Goal: Find specific page/section: Find specific page/section

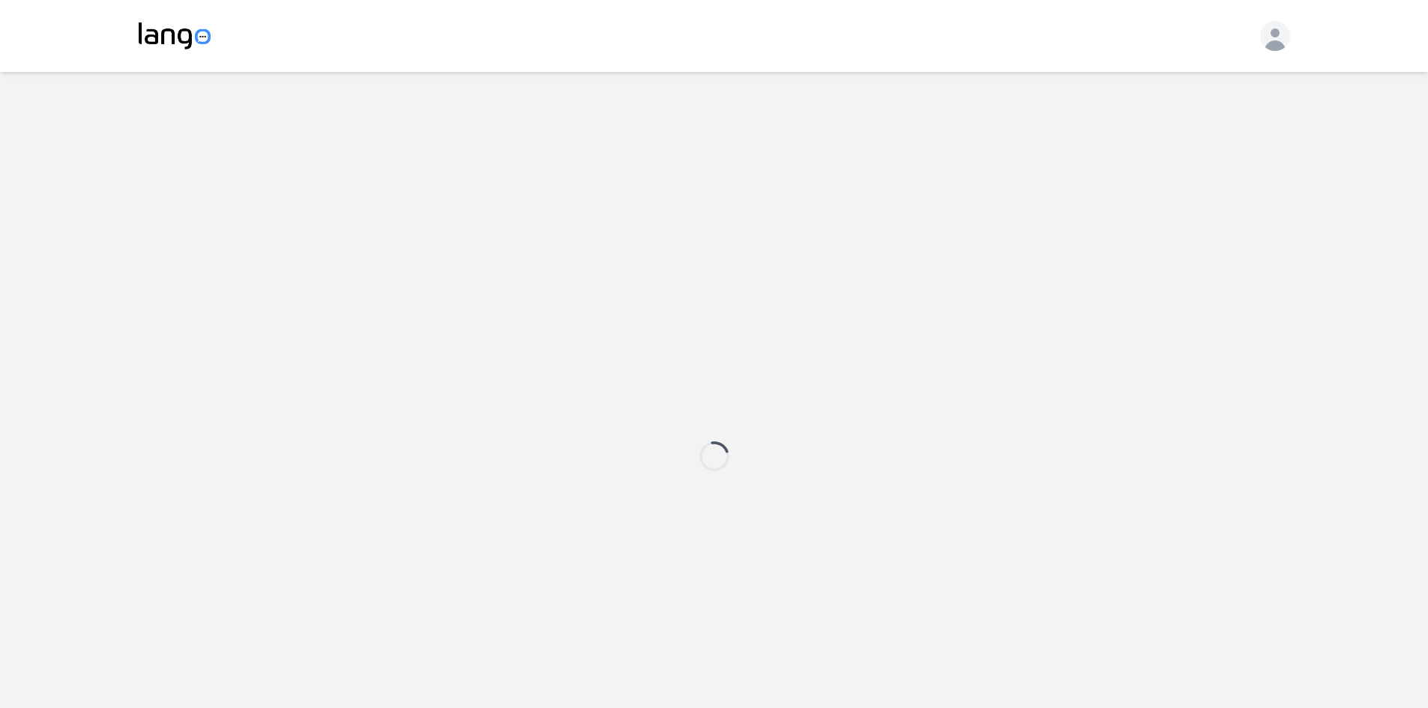
click at [731, 357] on div at bounding box center [714, 456] width 1151 height 708
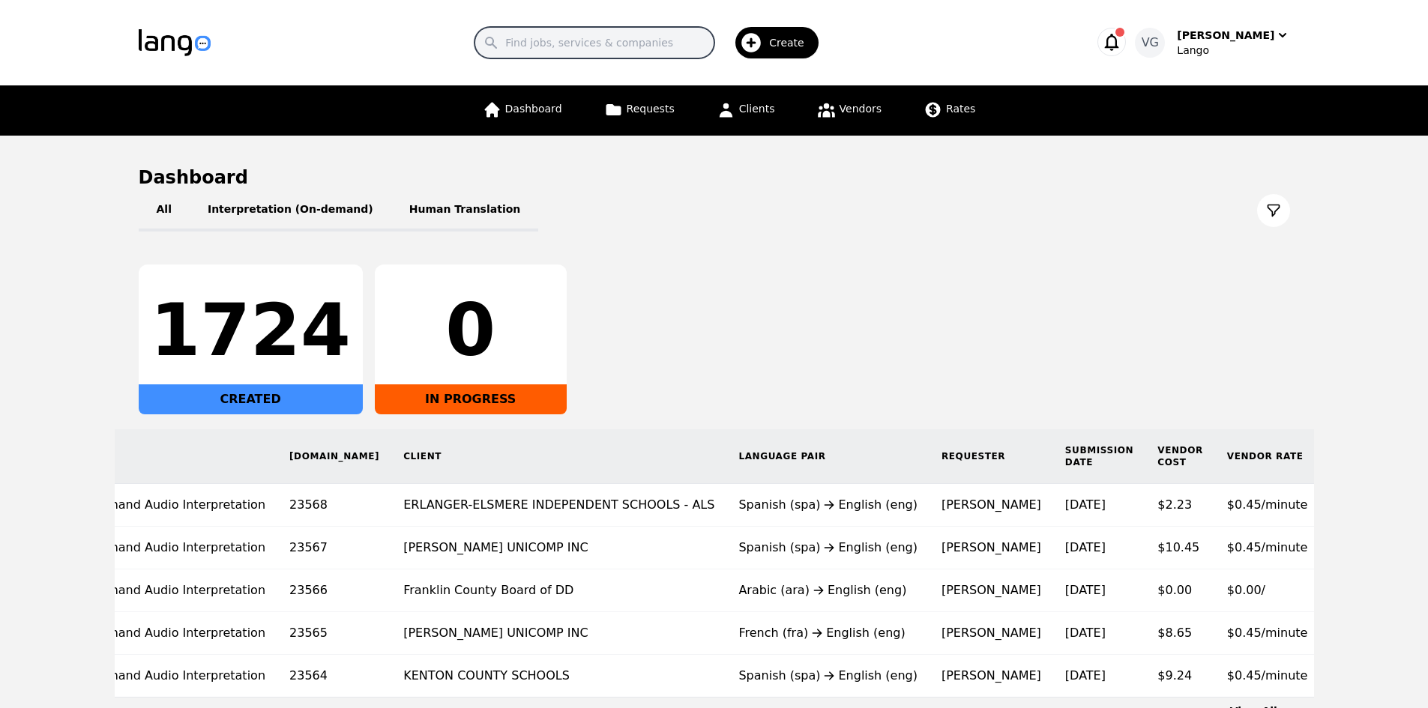
click at [578, 45] on input "Search" at bounding box center [594, 42] width 240 height 31
click at [762, 94] on link "Clients" at bounding box center [745, 110] width 76 height 50
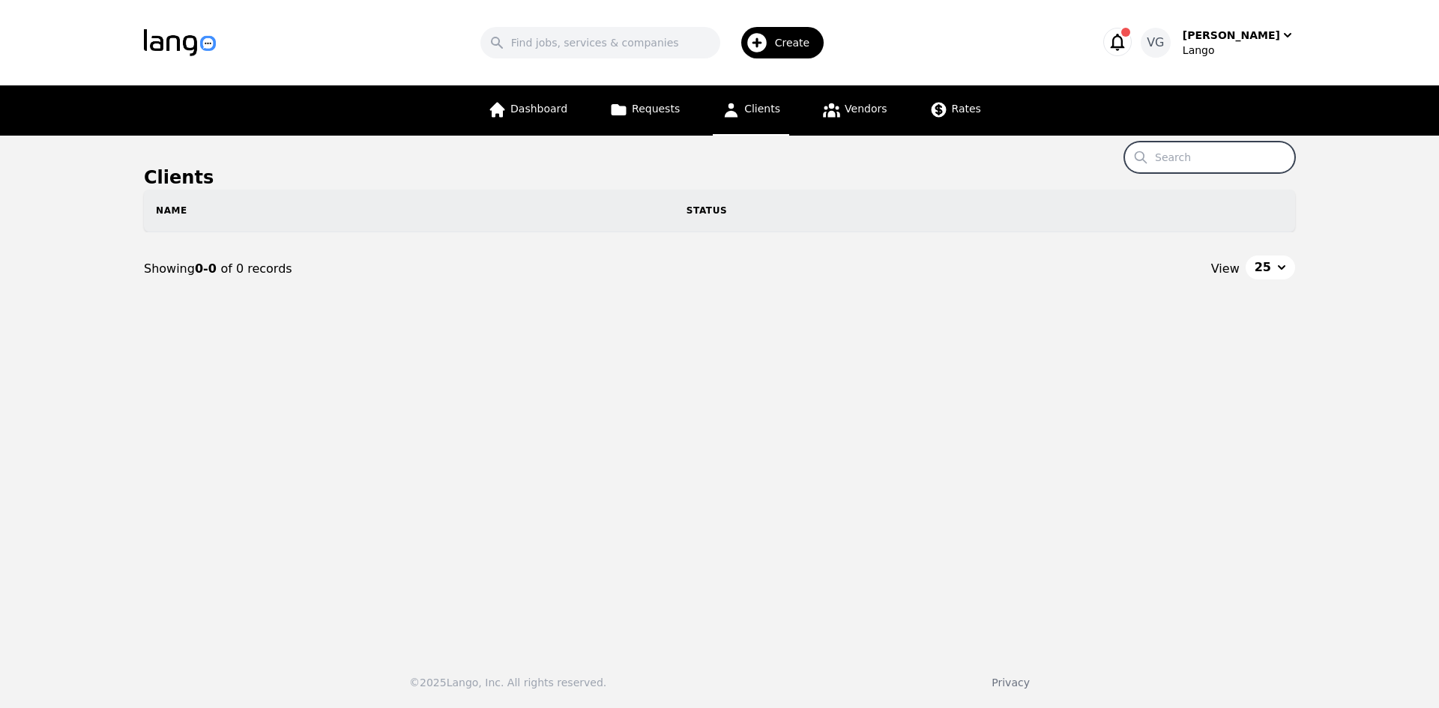
click at [1209, 157] on input "Search" at bounding box center [1209, 157] width 171 height 31
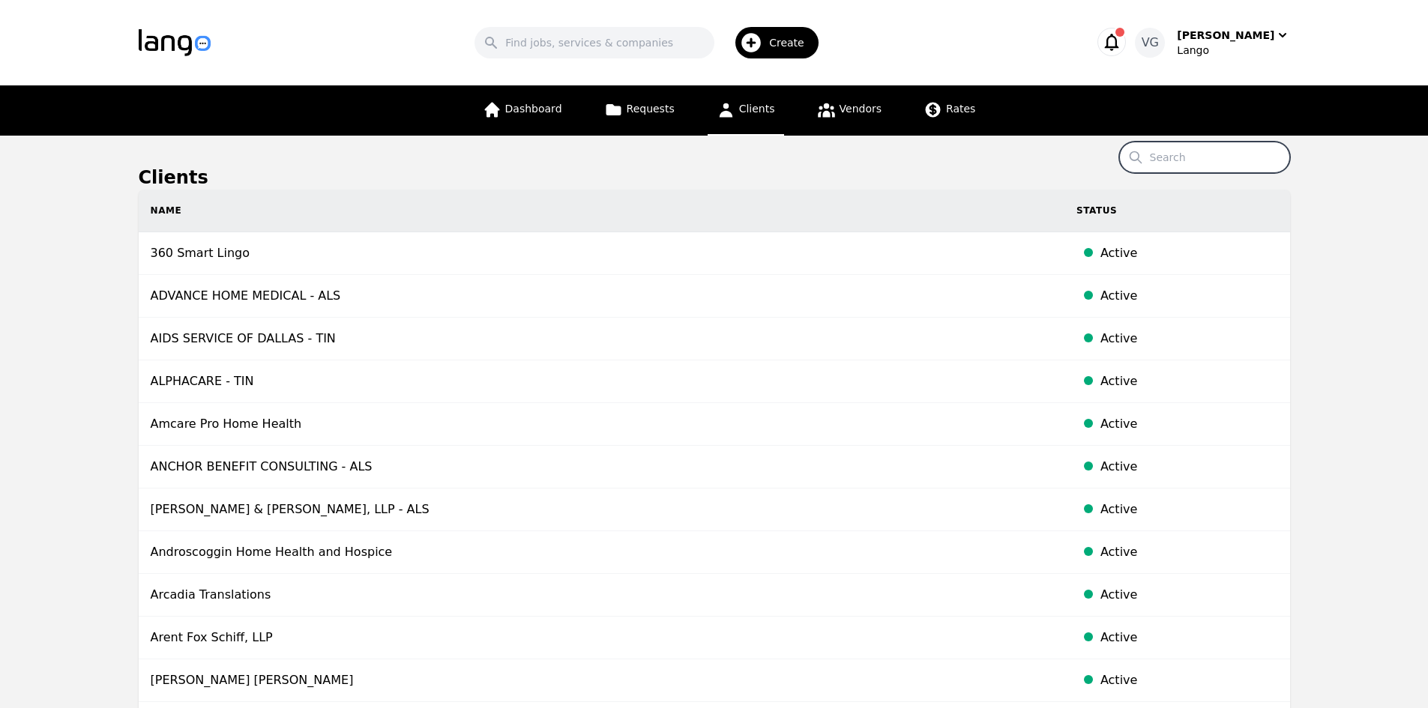
paste input "[EMAIL_ADDRESS][DOMAIN_NAME]"
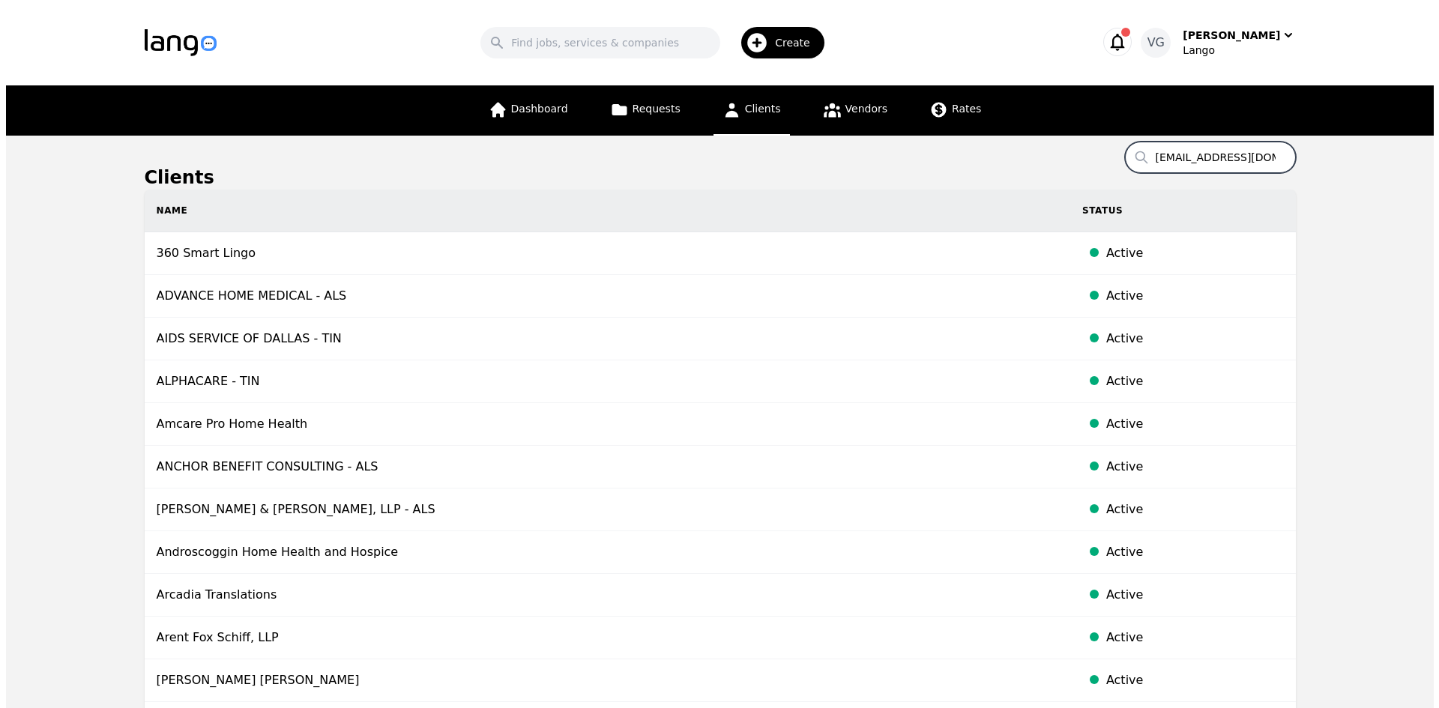
scroll to position [0, 37]
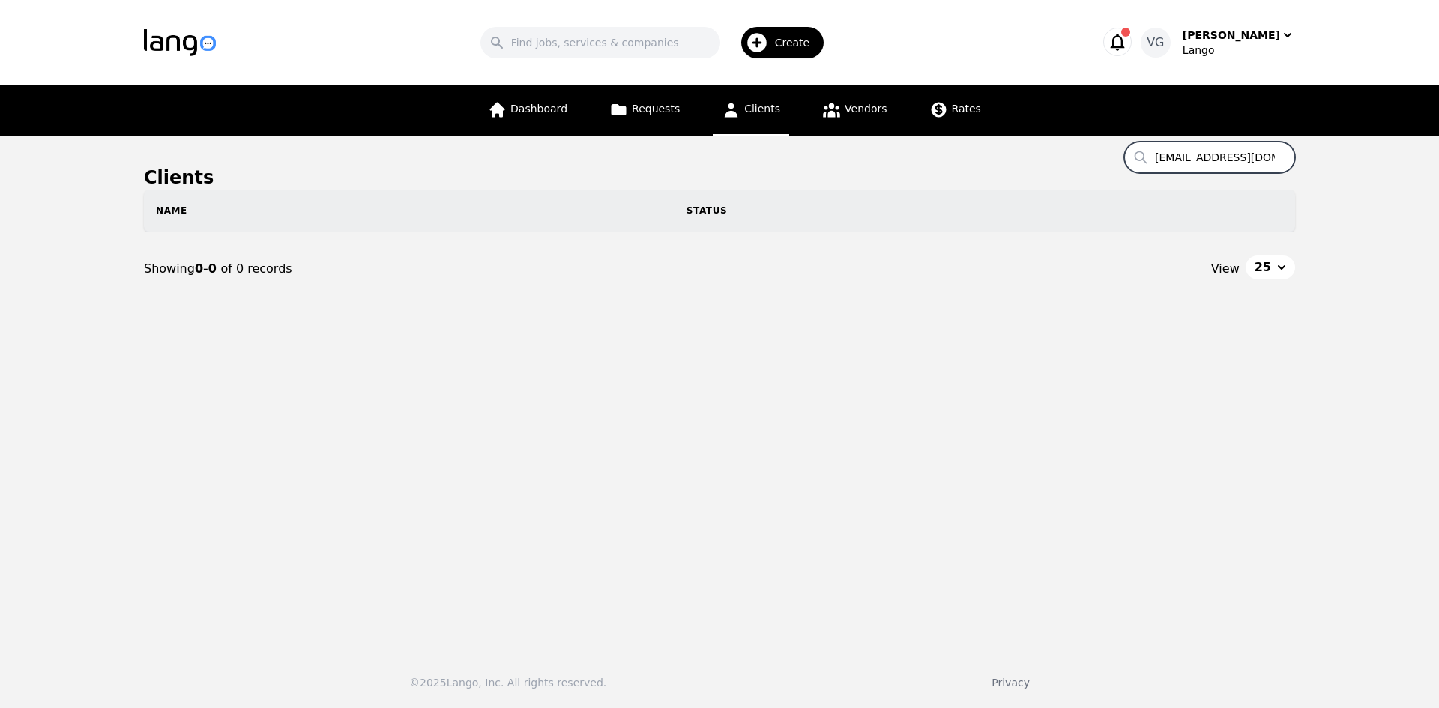
drag, startPoint x: 1189, startPoint y: 156, endPoint x: 799, endPoint y: 82, distance: 397.4
click at [799, 82] on div "Search Create [PERSON_NAME] [PERSON_NAME] Dashboard Requests Clients Vendors Ra…" at bounding box center [719, 354] width 1439 height 708
type input "[DOMAIN_NAME]"
click at [1275, 157] on input "[DOMAIN_NAME]" at bounding box center [1209, 157] width 171 height 31
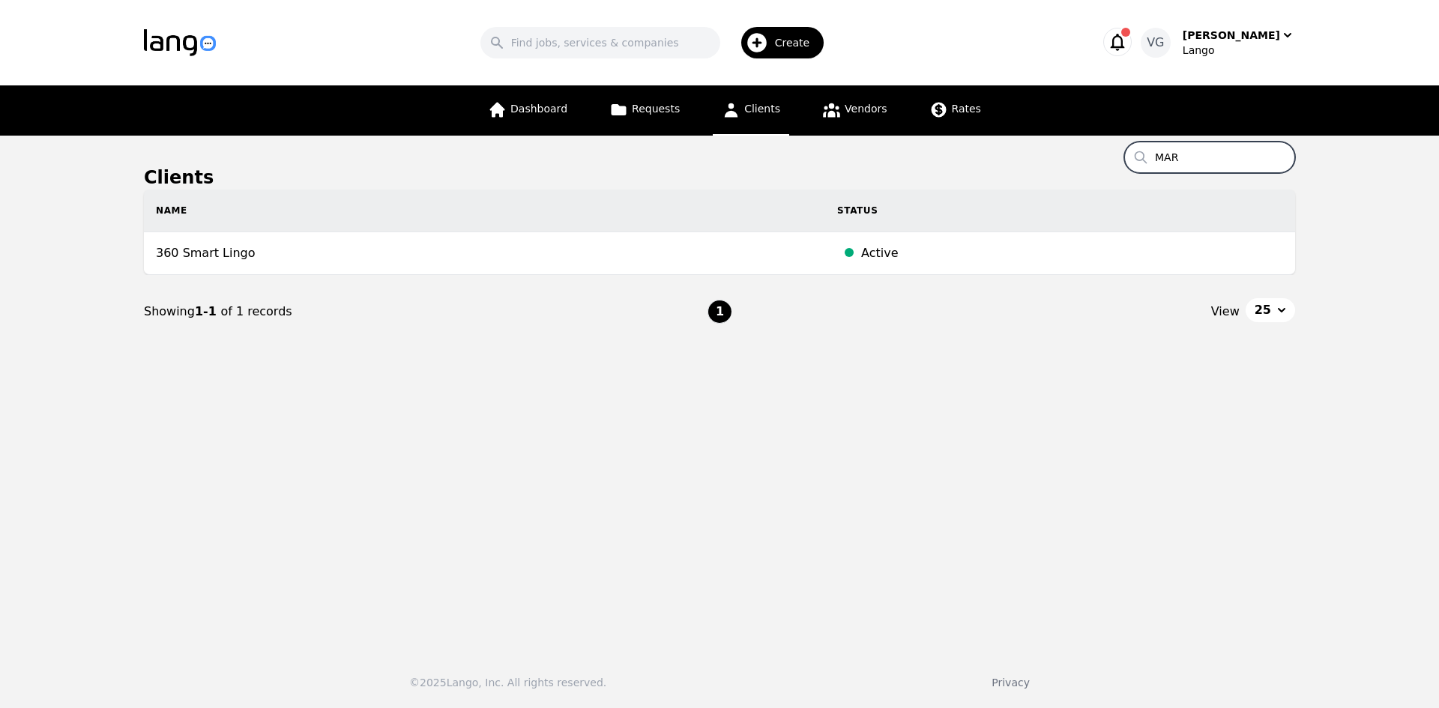
type input "MAR"
click at [748, 110] on span "Clients" at bounding box center [762, 109] width 36 height 12
